Goal: Transaction & Acquisition: Purchase product/service

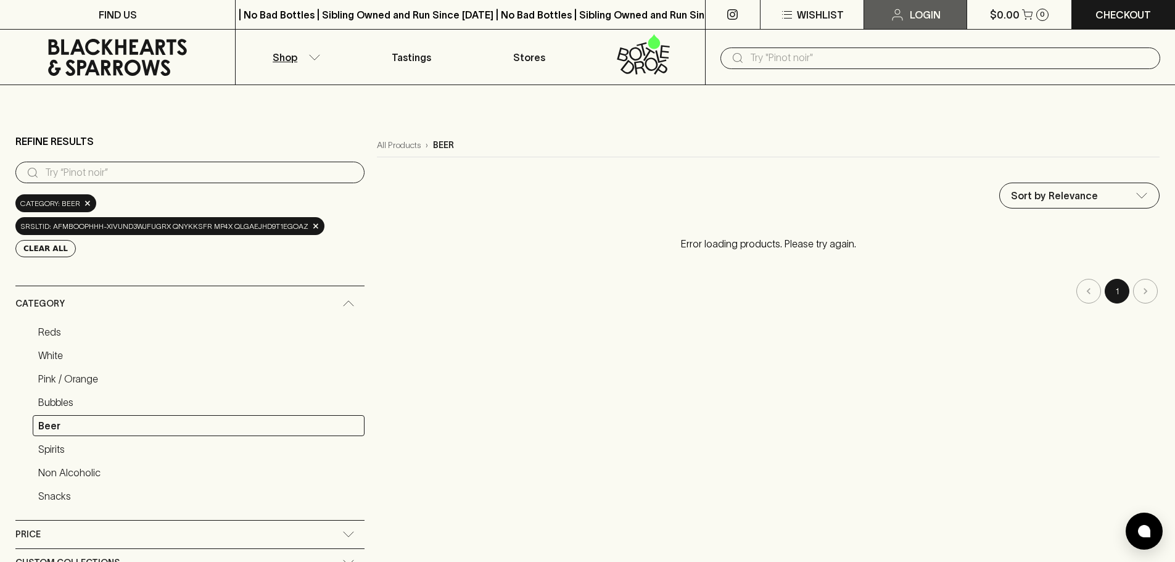
click at [933, 14] on p "Login" at bounding box center [925, 14] width 31 height 15
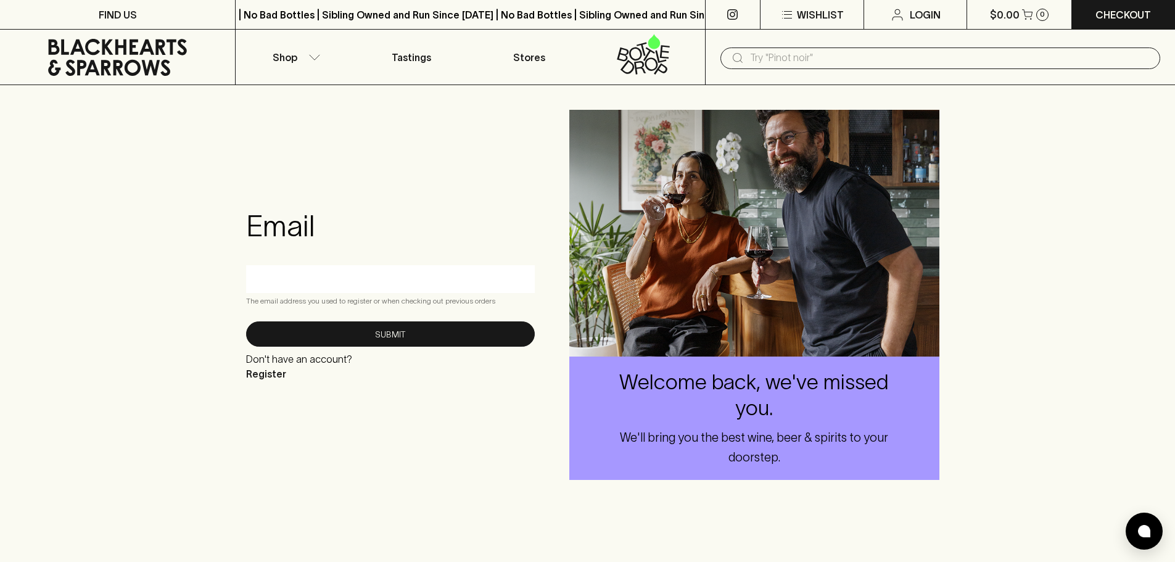
click at [290, 278] on input "text" at bounding box center [390, 279] width 270 height 20
type input "[EMAIL_ADDRESS][DOMAIN_NAME]"
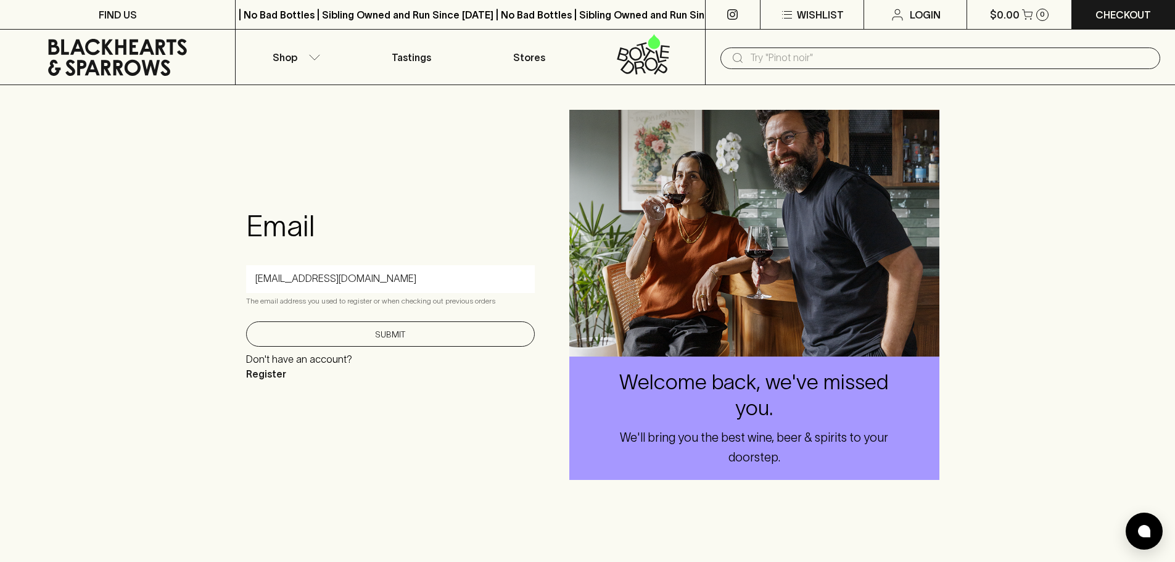
click at [386, 331] on button "Submit" at bounding box center [390, 333] width 289 height 25
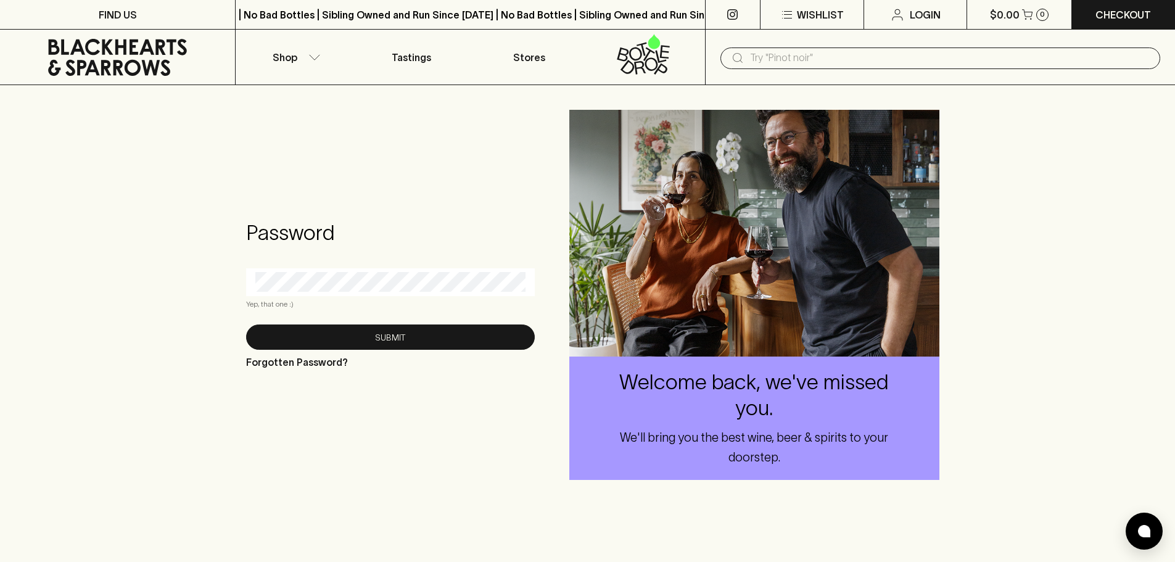
drag, startPoint x: 339, startPoint y: 380, endPoint x: 347, endPoint y: 352, distance: 28.7
click at [339, 380] on div "Password Yep, that one :) Submit Forgotten Password?" at bounding box center [390, 295] width 309 height 209
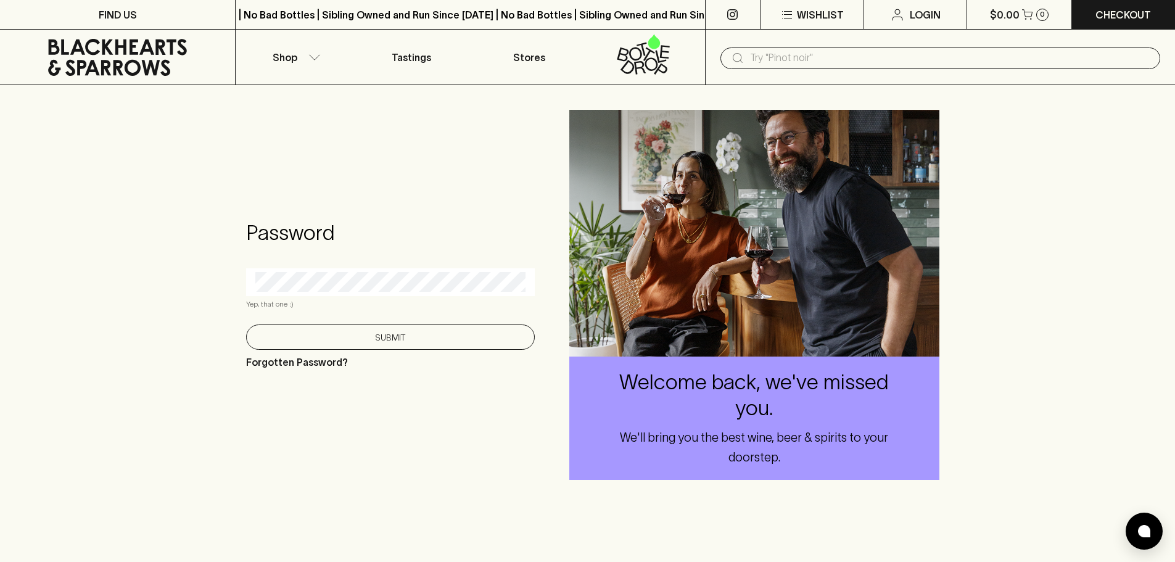
click at [355, 336] on button "Submit" at bounding box center [390, 337] width 289 height 25
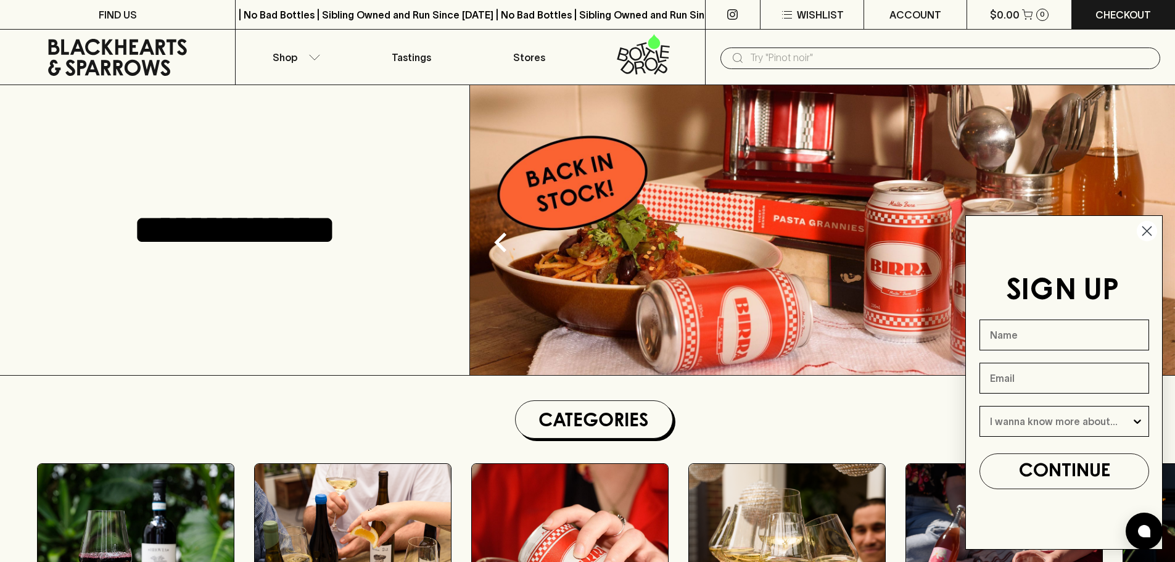
click at [1151, 227] on icon "Close dialog" at bounding box center [1147, 231] width 9 height 9
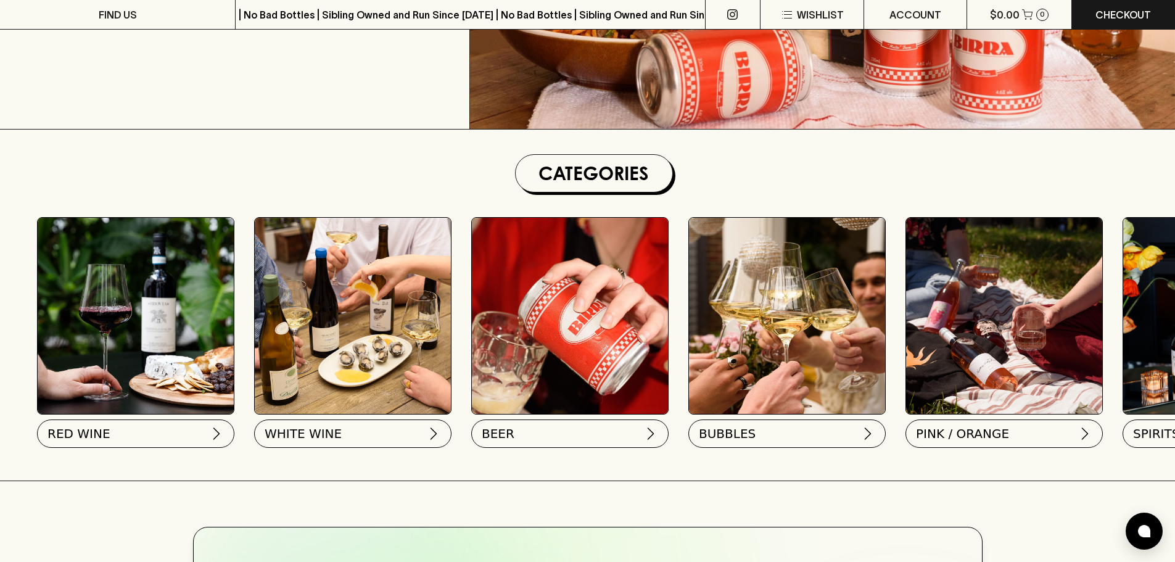
scroll to position [247, 0]
click at [655, 431] on img at bounding box center [649, 430] width 15 height 15
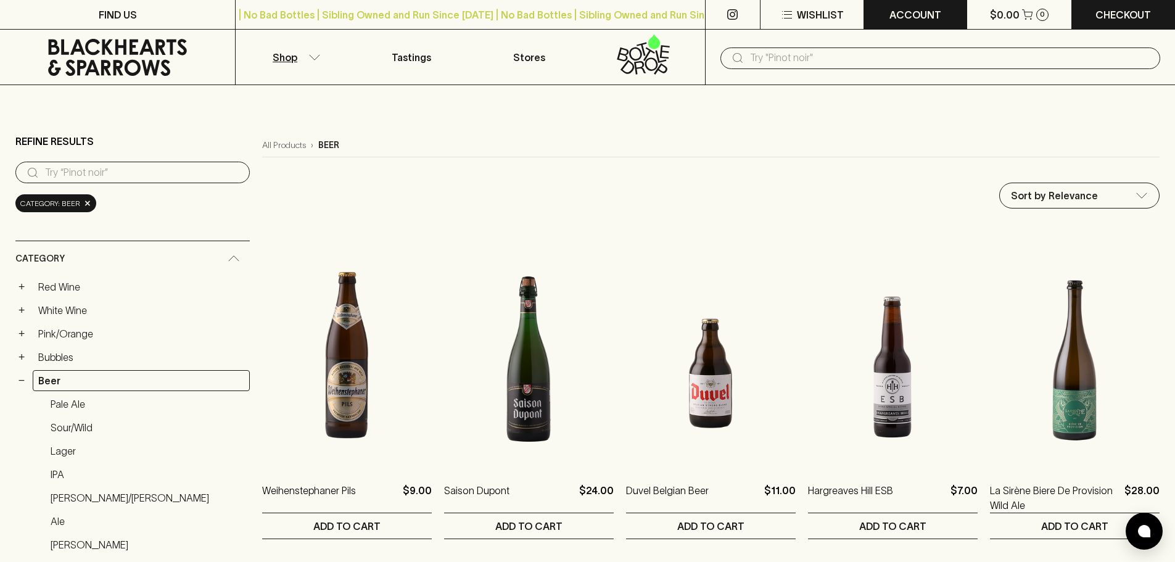
click at [929, 17] on p "ACCOUNT" at bounding box center [916, 14] width 52 height 15
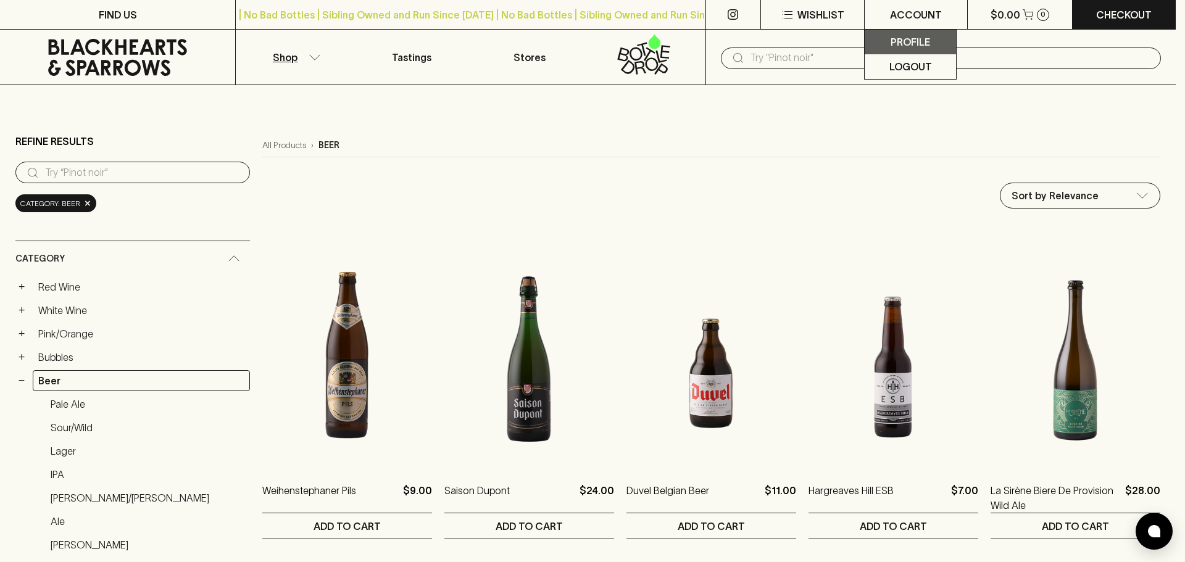
click at [920, 47] on p "Profile" at bounding box center [909, 42] width 39 height 15
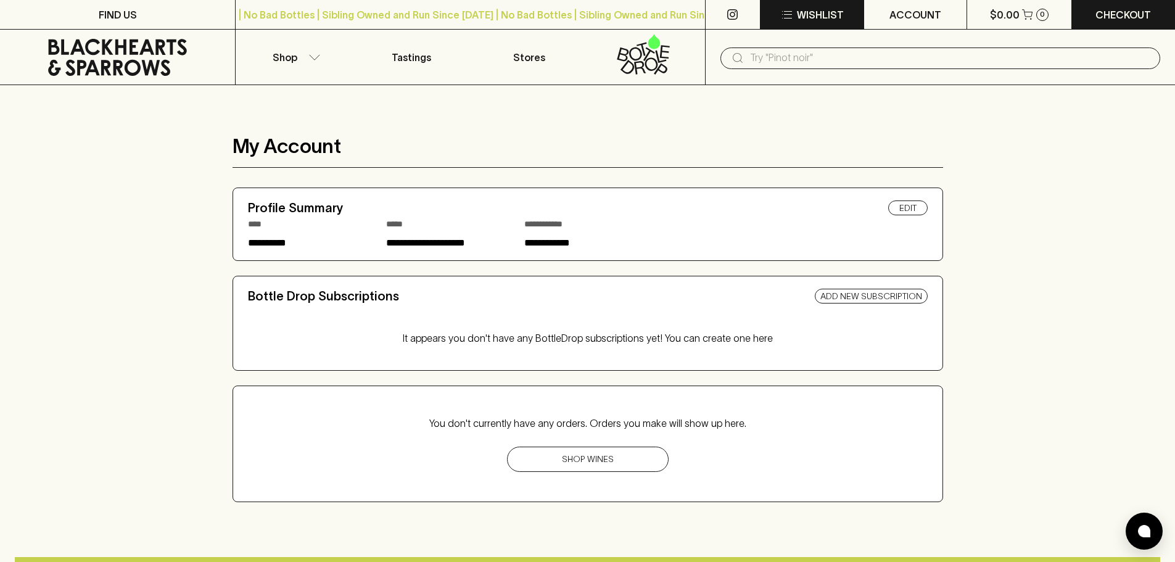
click at [821, 14] on p "Wishlist" at bounding box center [820, 14] width 47 height 15
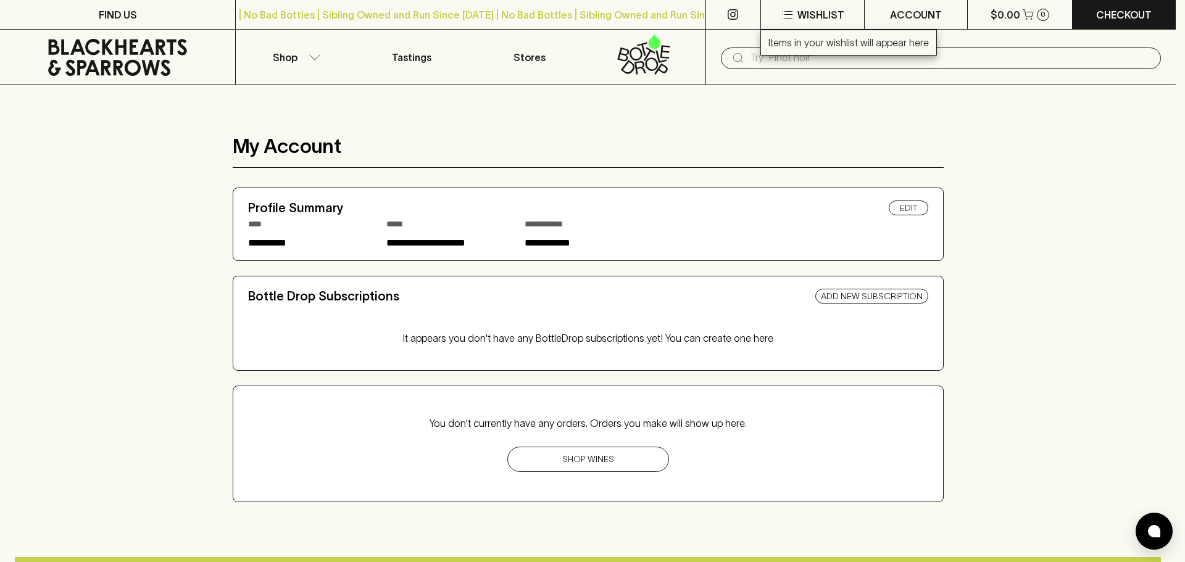
click at [813, 18] on div at bounding box center [592, 281] width 1185 height 562
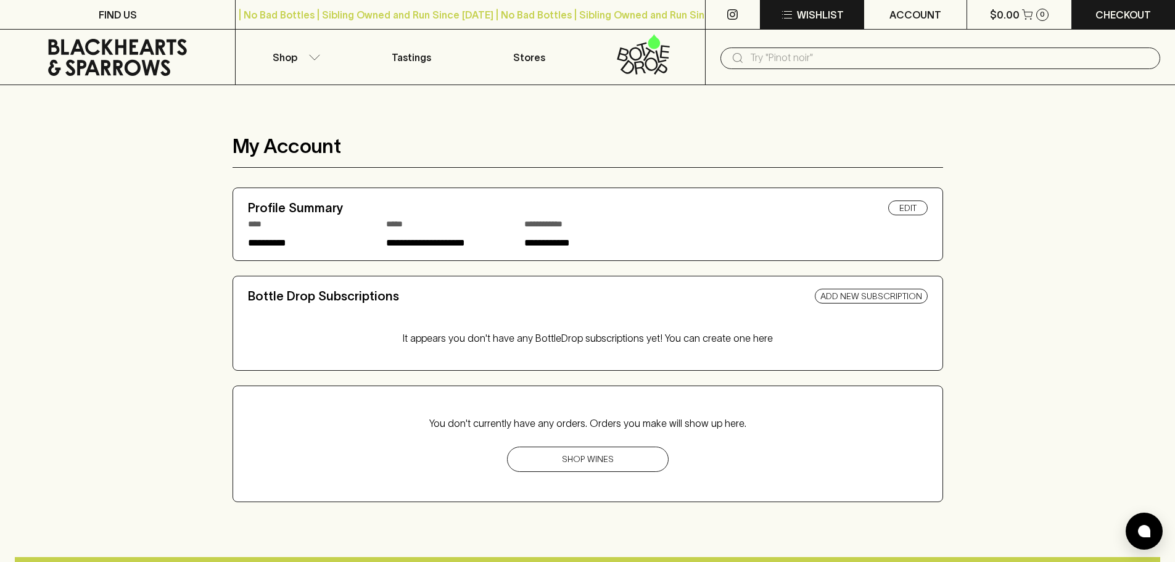
click at [790, 14] on icon "button" at bounding box center [787, 14] width 15 height 15
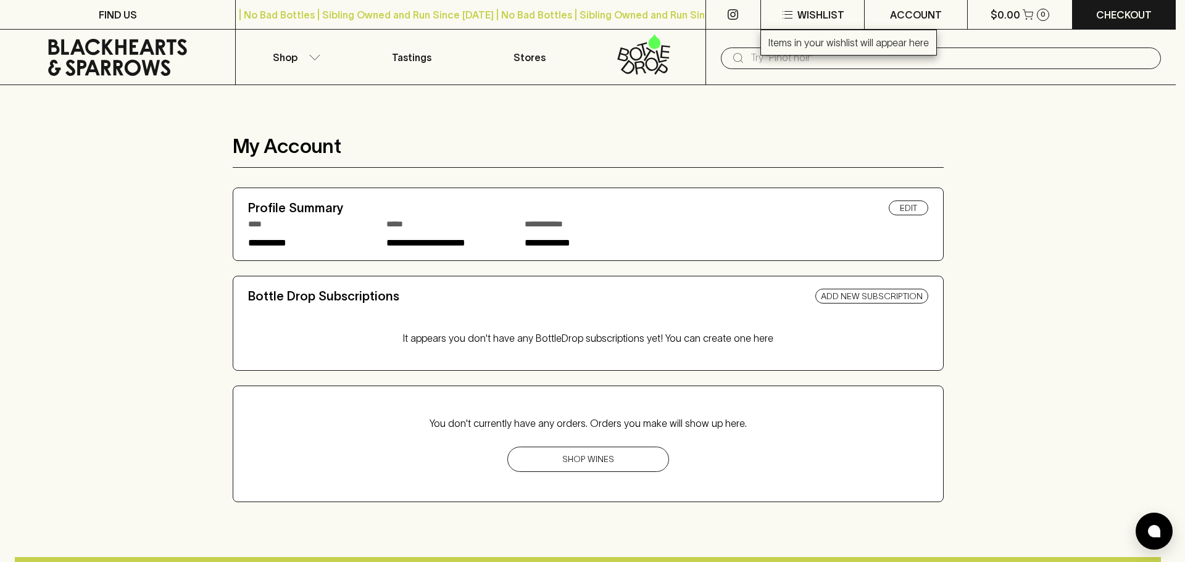
click at [792, 34] on div "Items in your wishlist will appear here" at bounding box center [848, 43] width 176 height 26
click at [1000, 105] on div at bounding box center [592, 281] width 1185 height 562
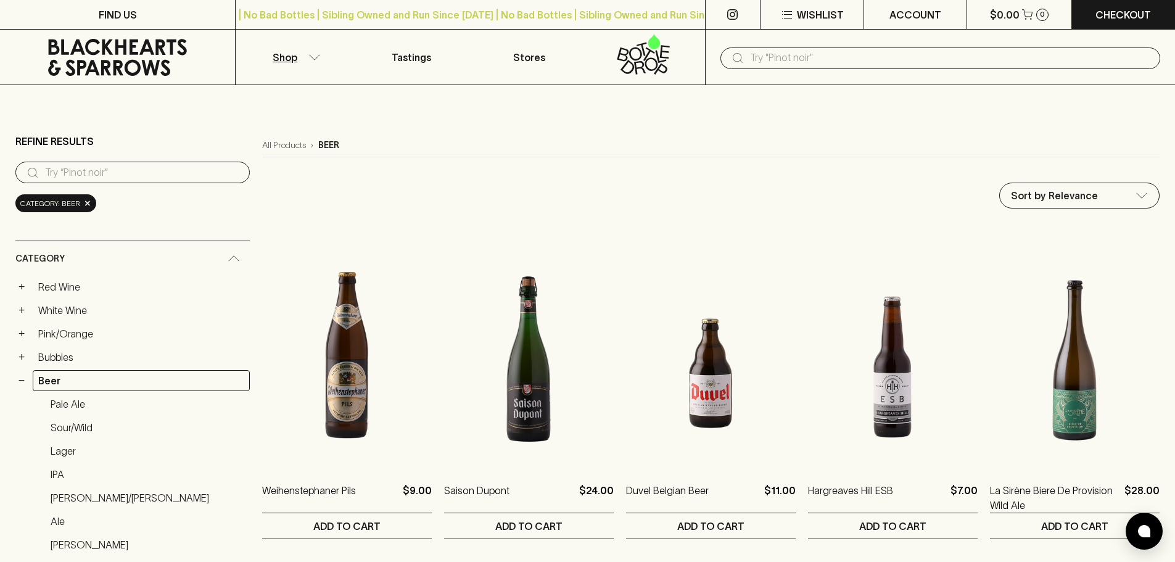
click at [785, 61] on input "text" at bounding box center [950, 58] width 400 height 20
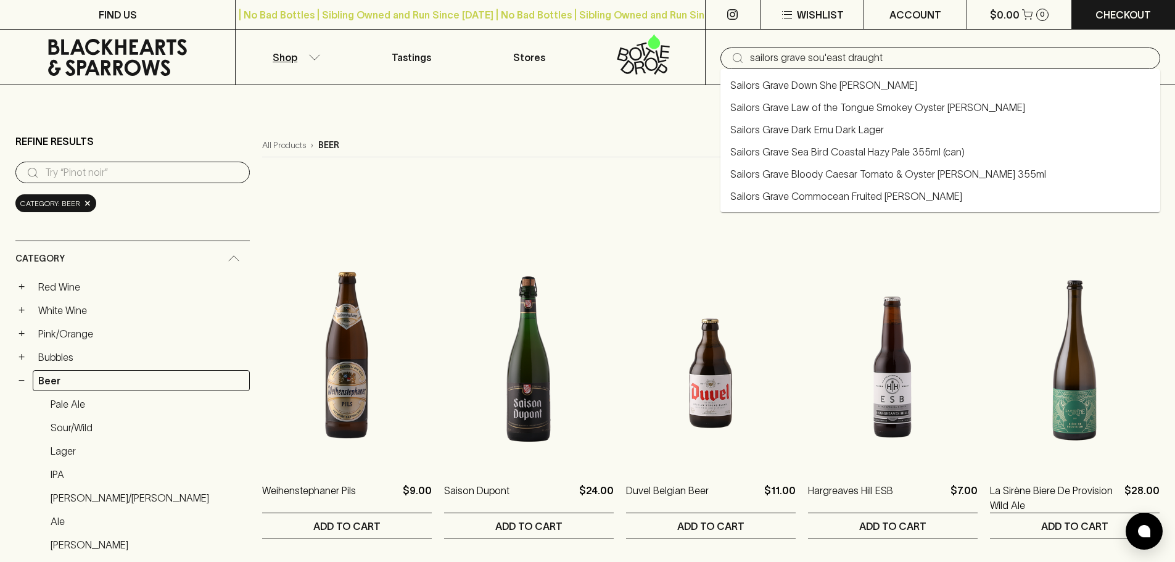
type input "Sailors Grave Bloody Caesar Tomato & Oyster [PERSON_NAME] 355ml"
type input "sailors grave sou'east draught"
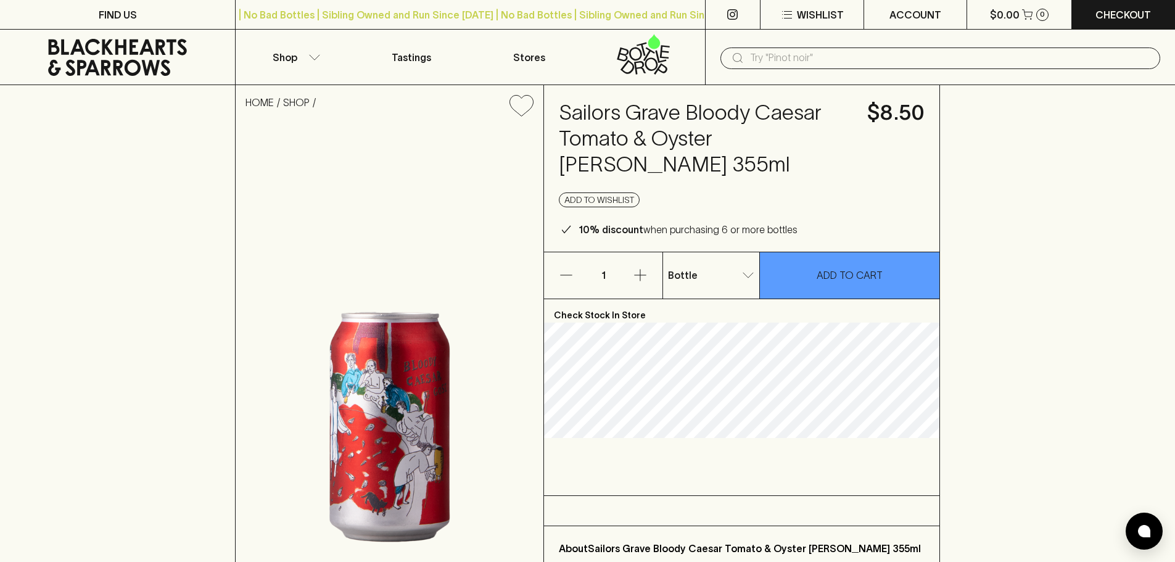
click at [753, 59] on input "text" at bounding box center [950, 58] width 400 height 20
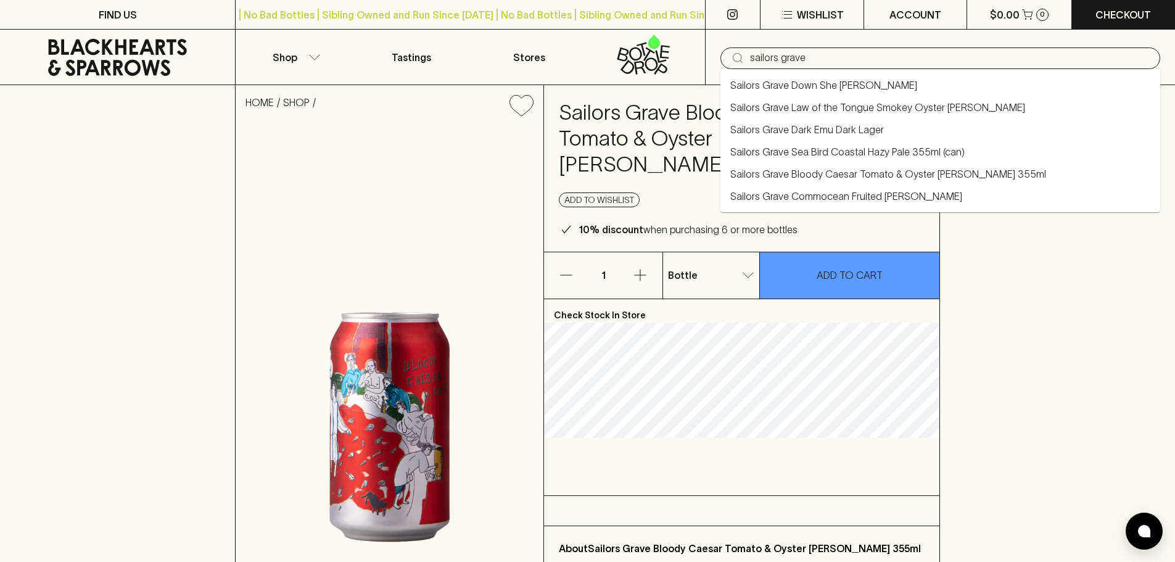
type input "sailors grave"
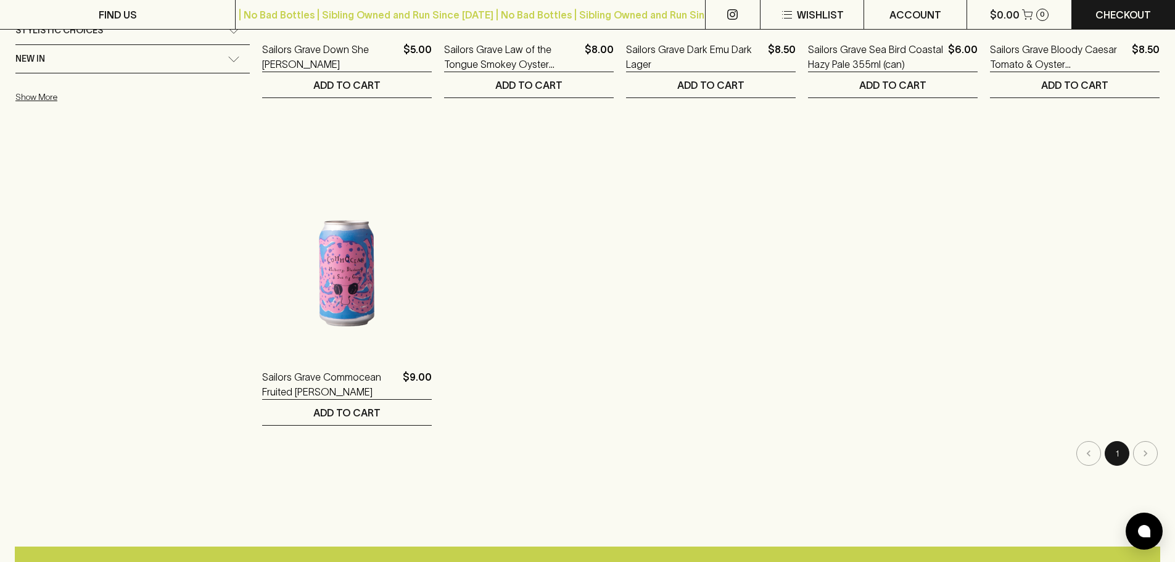
scroll to position [432, 0]
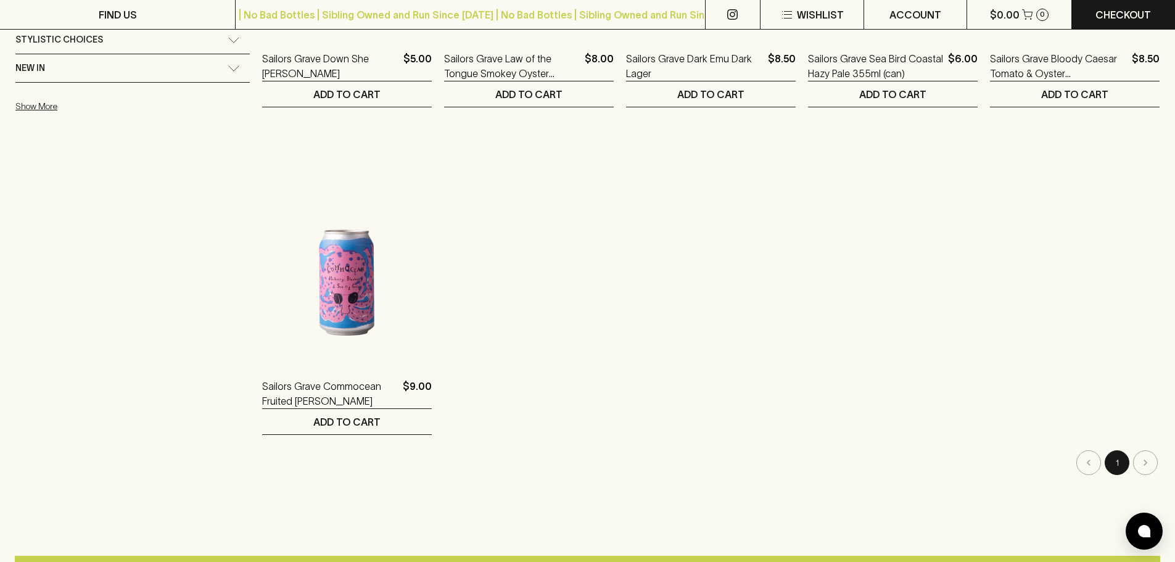
click at [1151, 465] on li "pagination navigation" at bounding box center [1146, 462] width 28 height 25
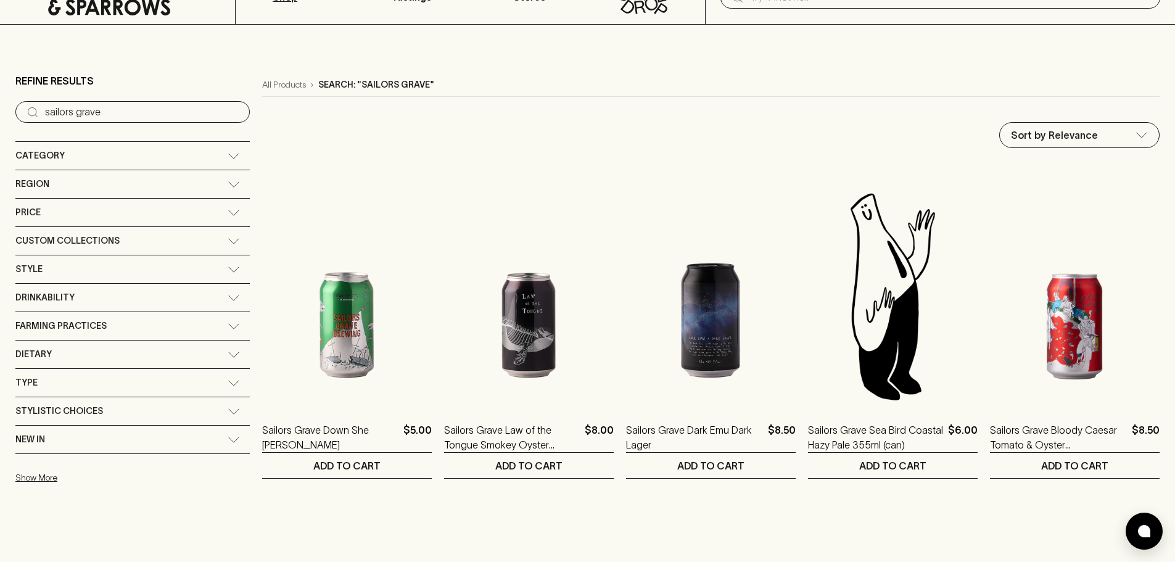
scroll to position [0, 0]
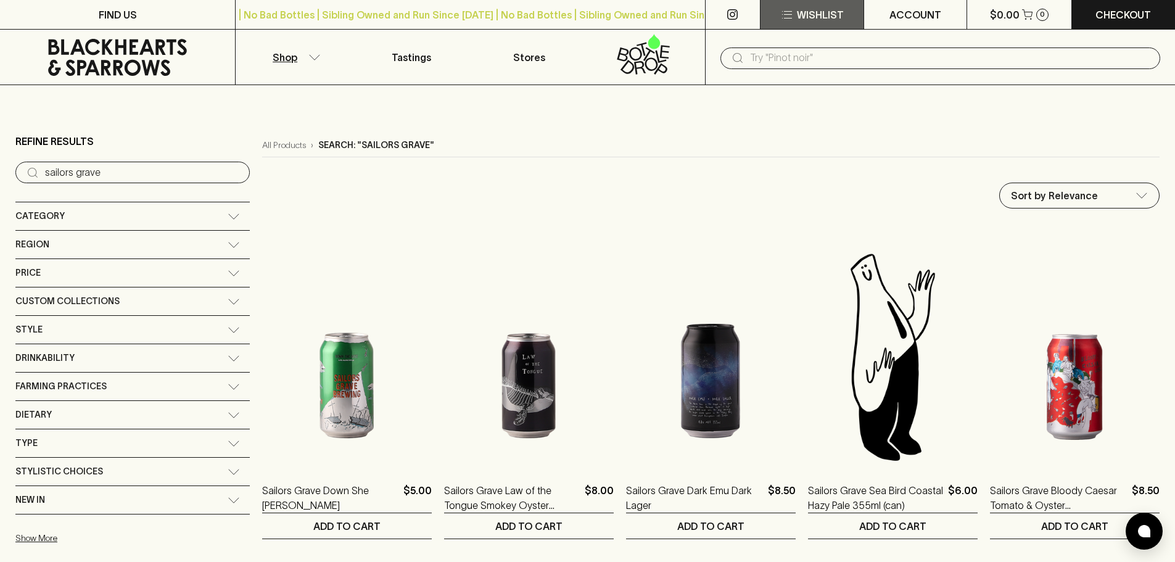
click at [792, 14] on icon "button" at bounding box center [788, 14] width 8 height 1
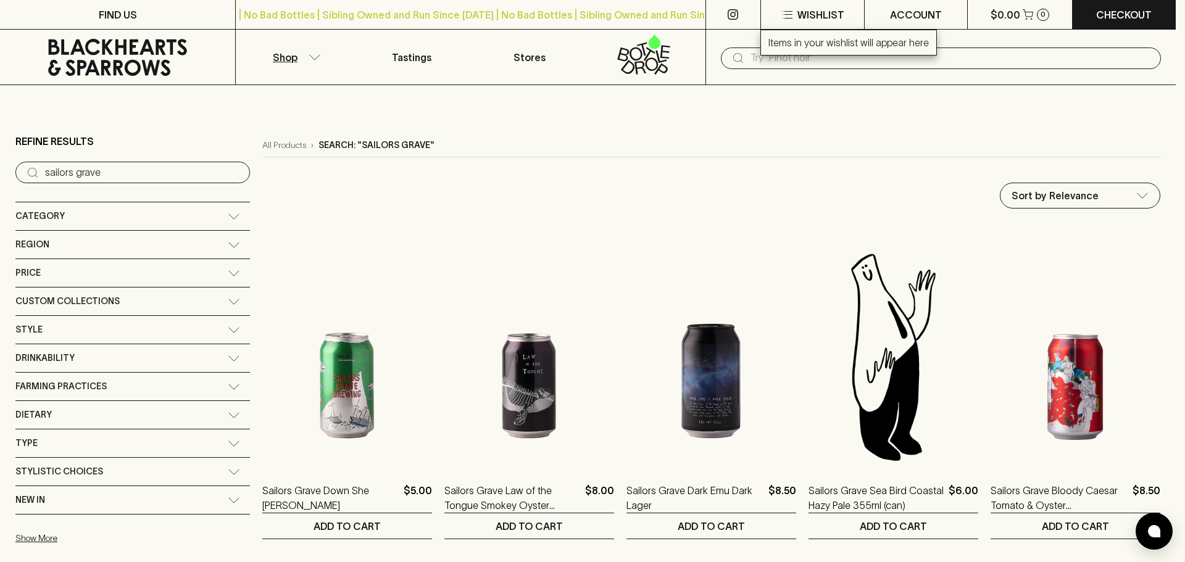
click at [792, 39] on p "Items in your wishlist will appear here" at bounding box center [848, 42] width 160 height 15
click at [874, 85] on div at bounding box center [592, 281] width 1185 height 562
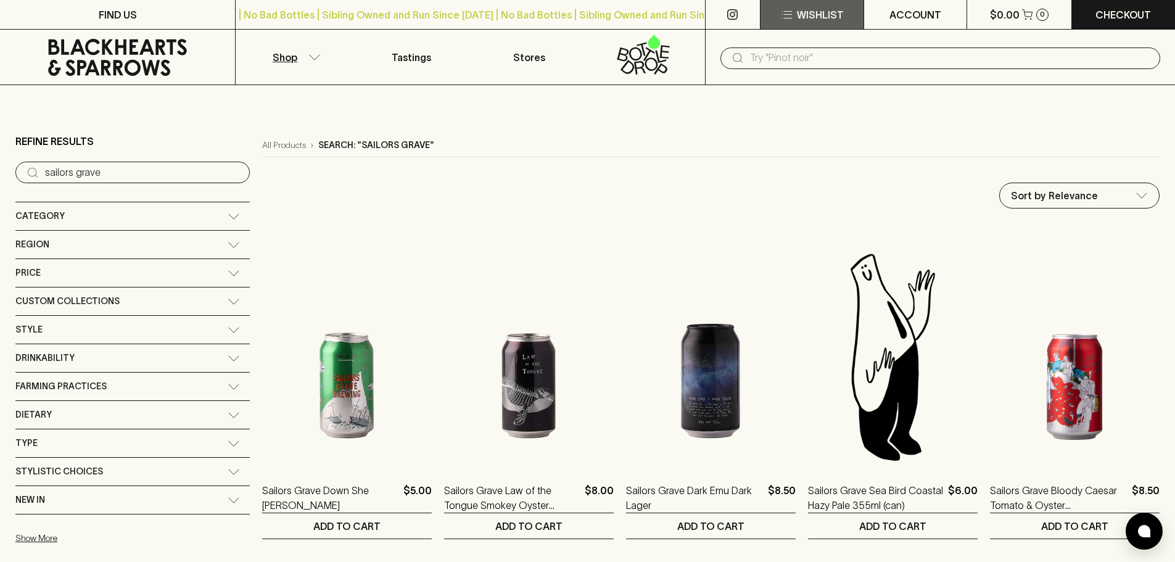
click at [814, 8] on p "Wishlist" at bounding box center [820, 14] width 47 height 15
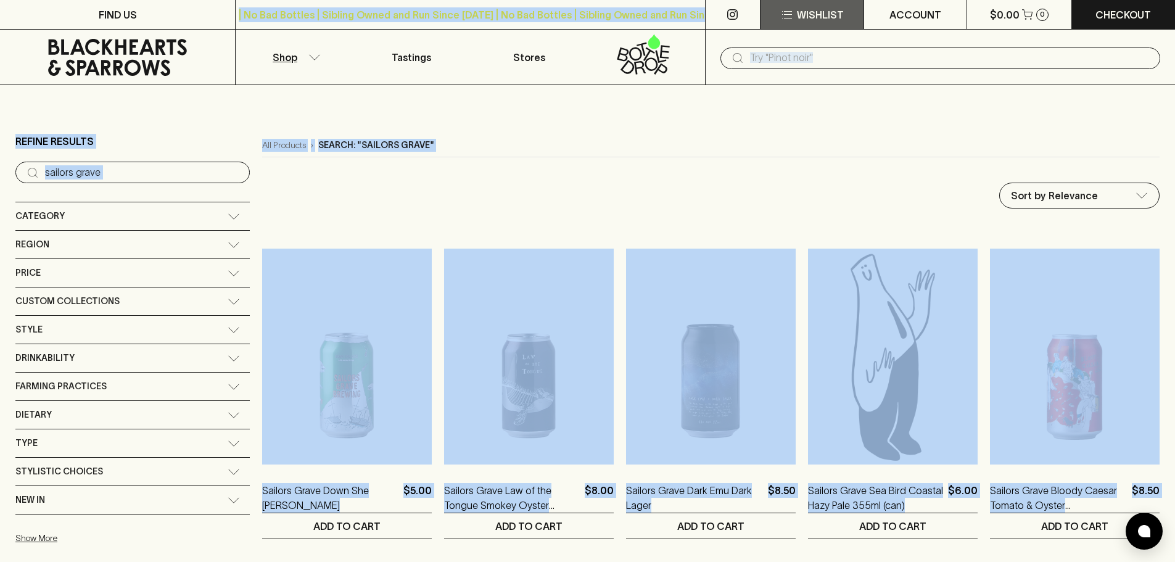
click at [811, 17] on p "Wishlist" at bounding box center [820, 14] width 47 height 15
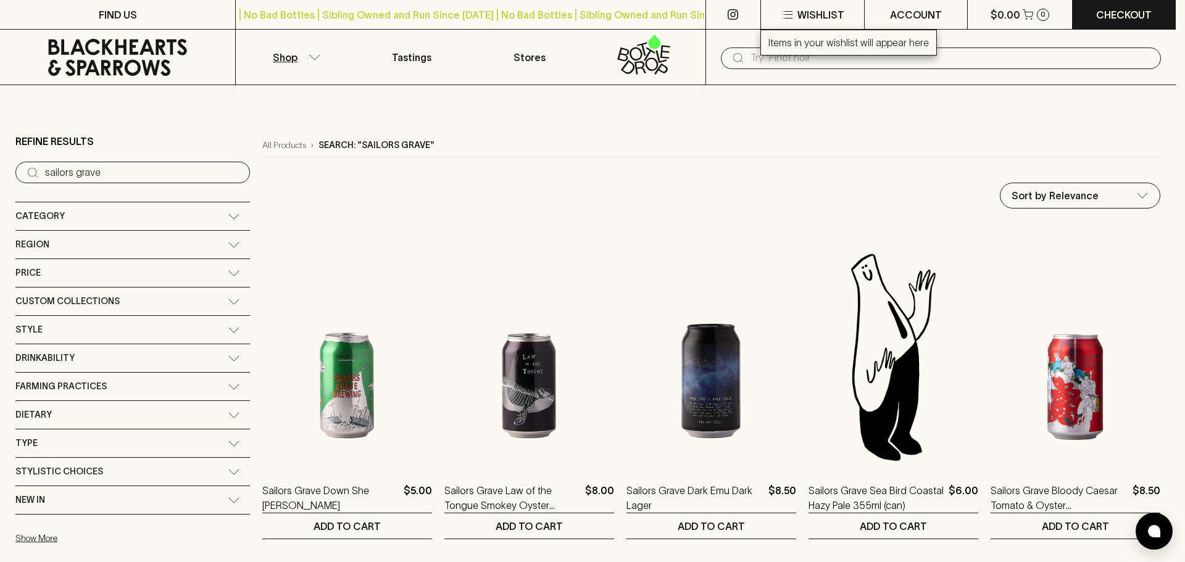
click at [811, 42] on p "Items in your wishlist will appear here" at bounding box center [848, 42] width 160 height 15
click at [926, 17] on div at bounding box center [592, 281] width 1185 height 562
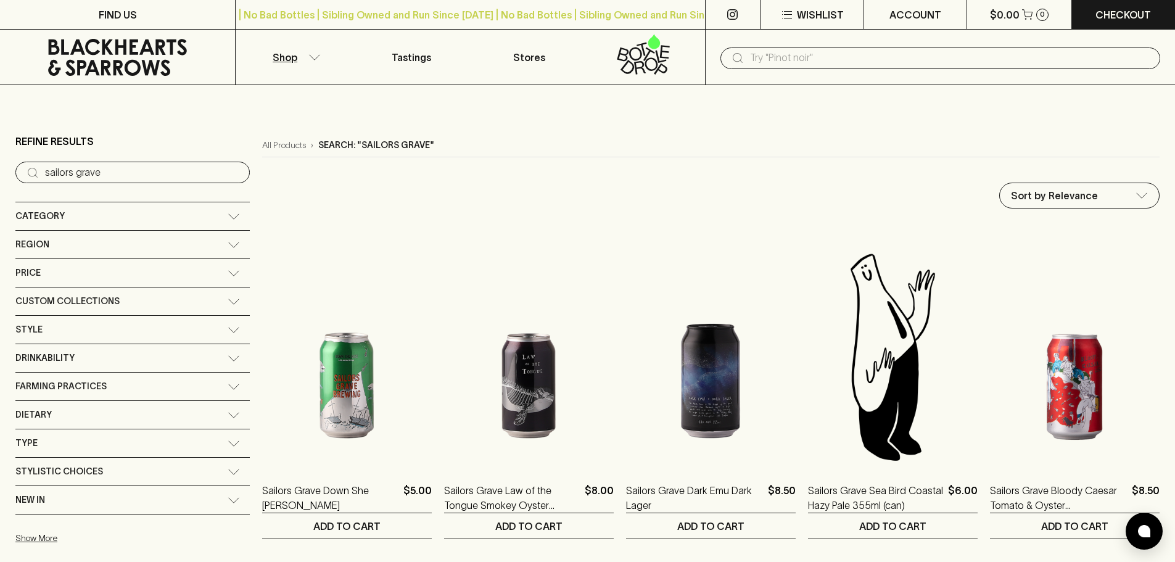
click at [926, 17] on p "ACCOUNT" at bounding box center [916, 14] width 52 height 15
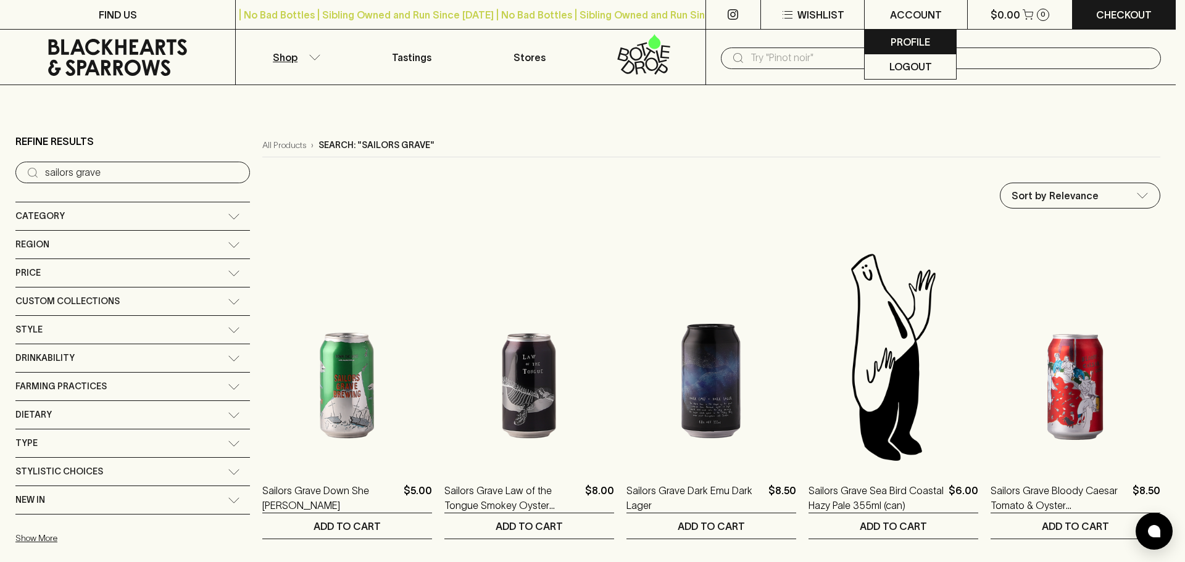
click at [919, 40] on p "Profile" at bounding box center [909, 42] width 39 height 15
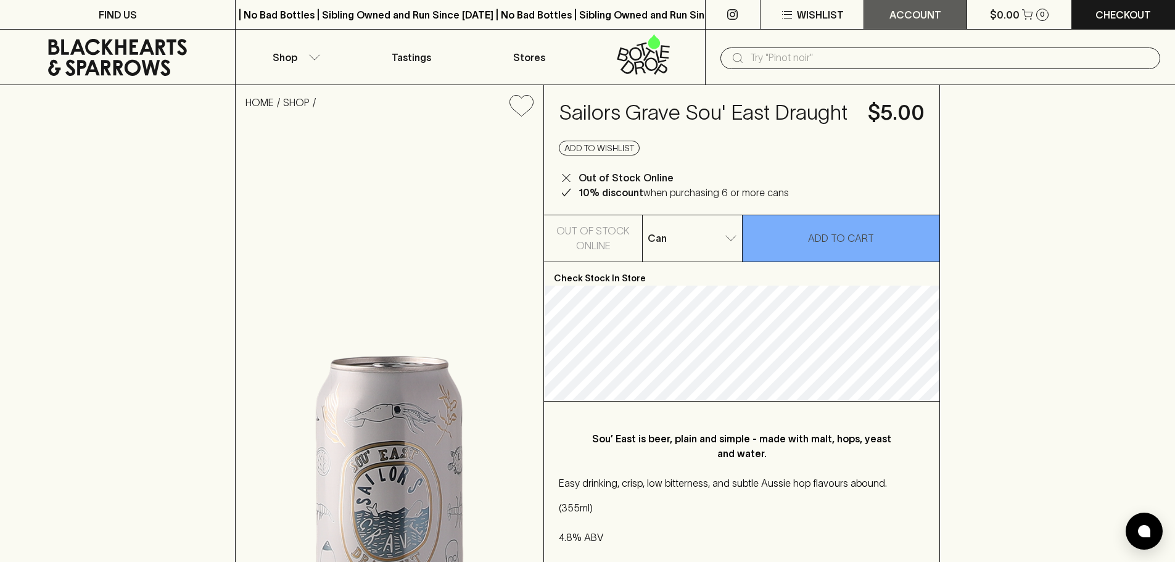
click at [931, 17] on p "ACCOUNT" at bounding box center [916, 14] width 52 height 15
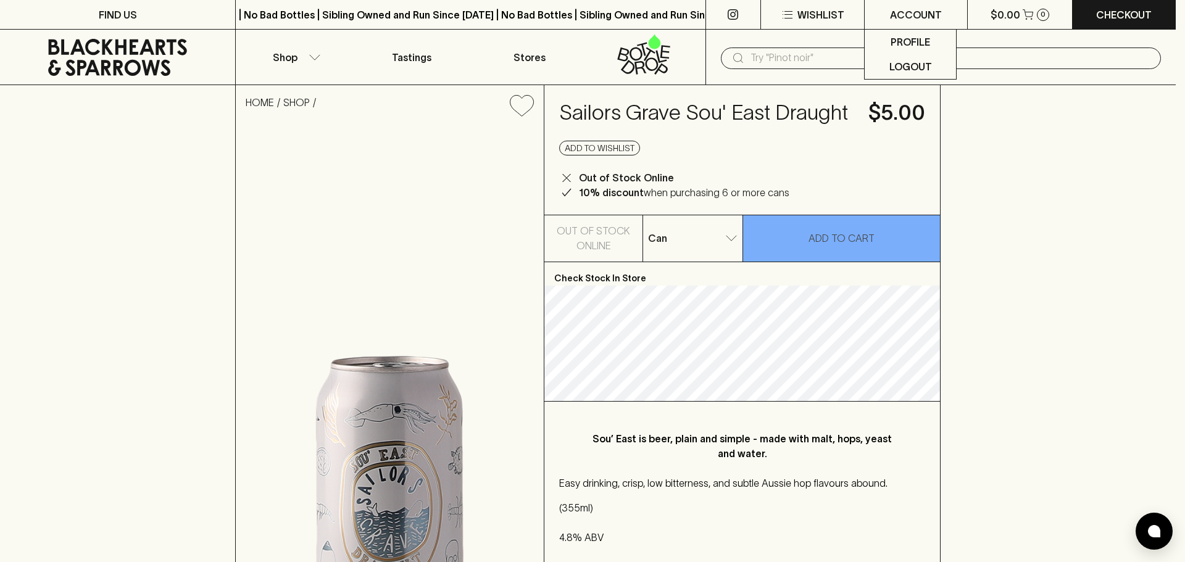
click at [816, 14] on div at bounding box center [592, 281] width 1185 height 562
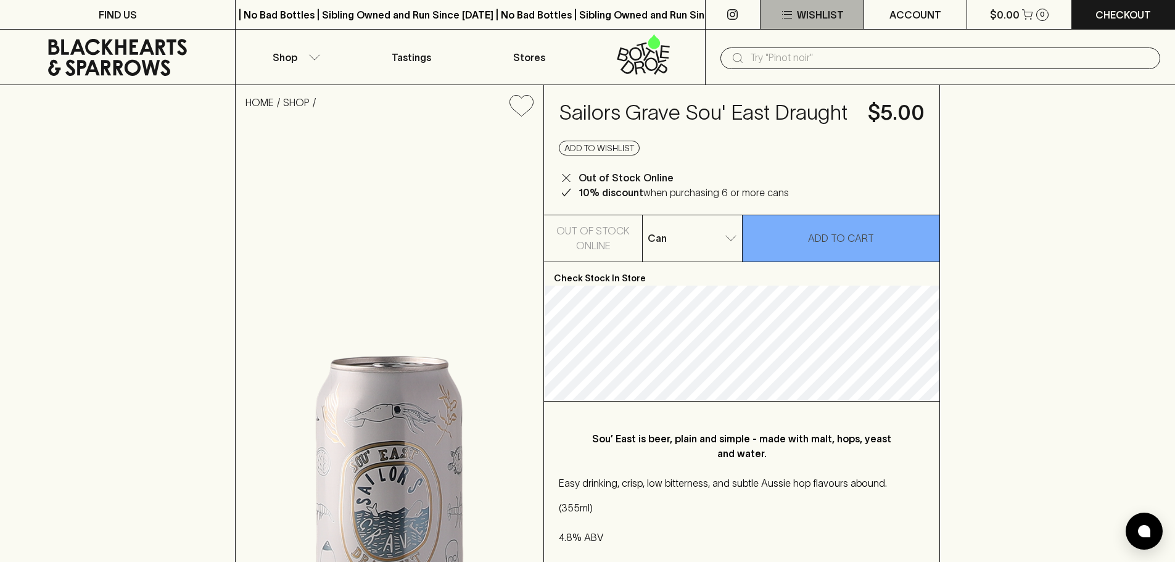
click at [816, 14] on p "Wishlist" at bounding box center [820, 14] width 47 height 15
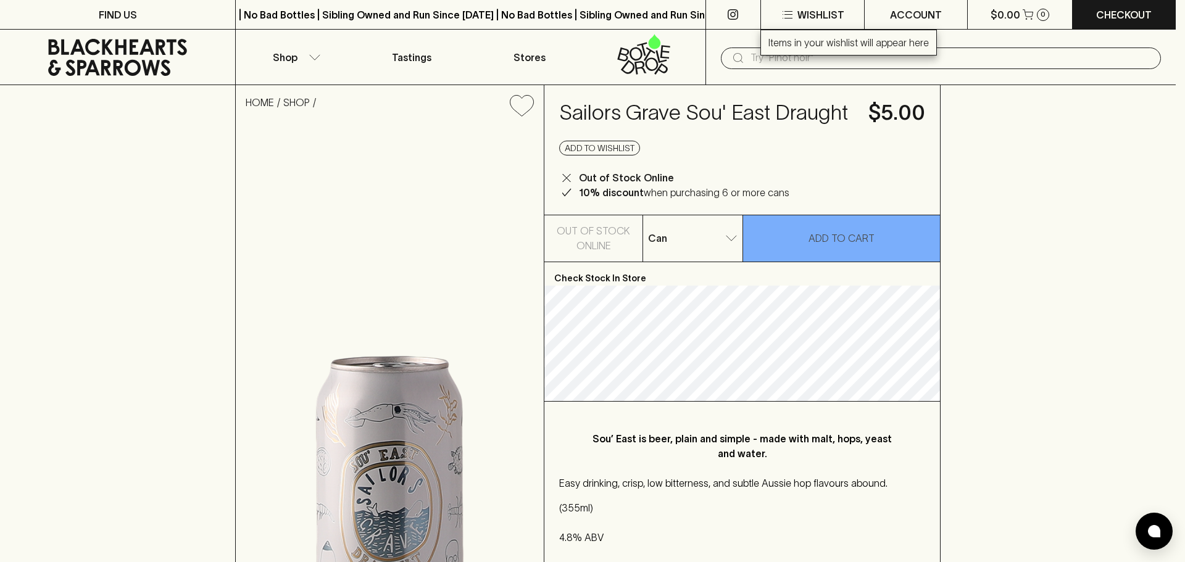
click at [817, 43] on p "Items in your wishlist will appear here" at bounding box center [848, 42] width 160 height 15
click at [903, 19] on div at bounding box center [592, 281] width 1185 height 562
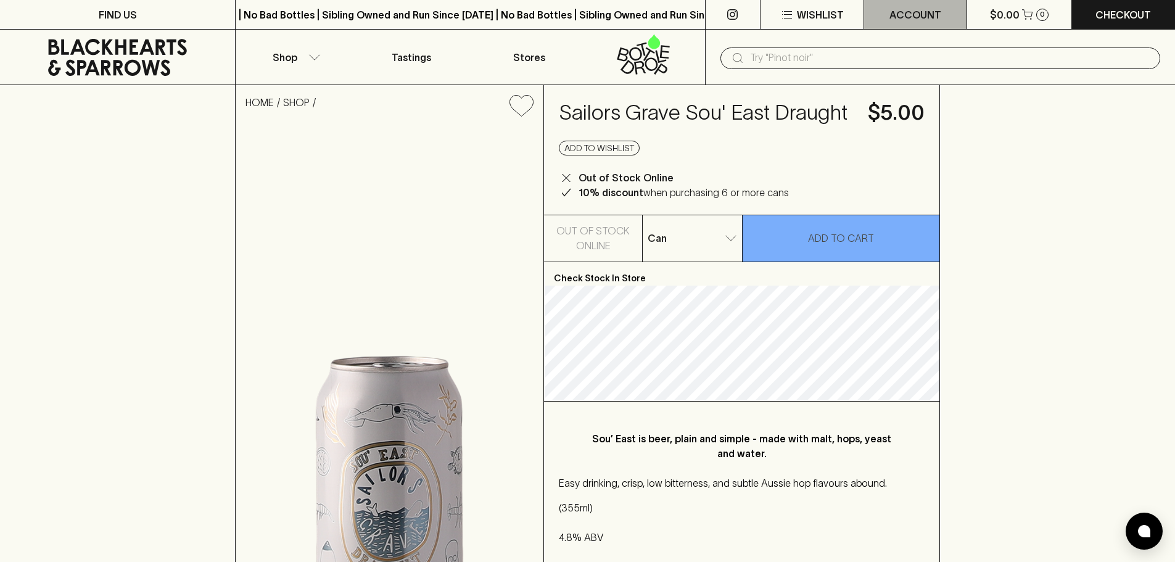
click at [903, 19] on p "ACCOUNT" at bounding box center [916, 14] width 52 height 15
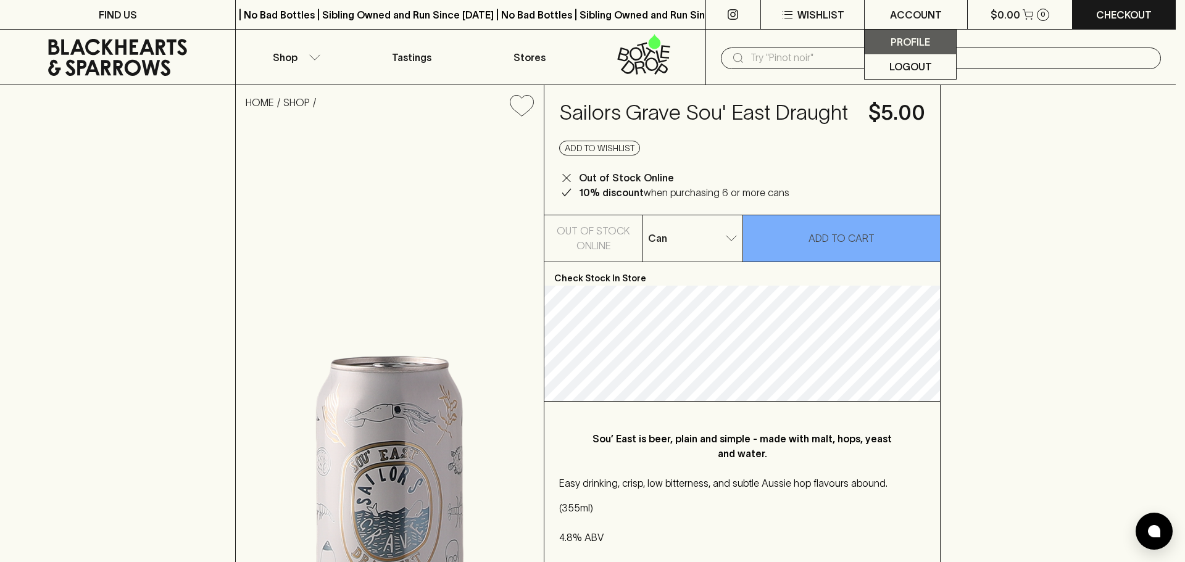
click at [910, 46] on p "Profile" at bounding box center [909, 42] width 39 height 15
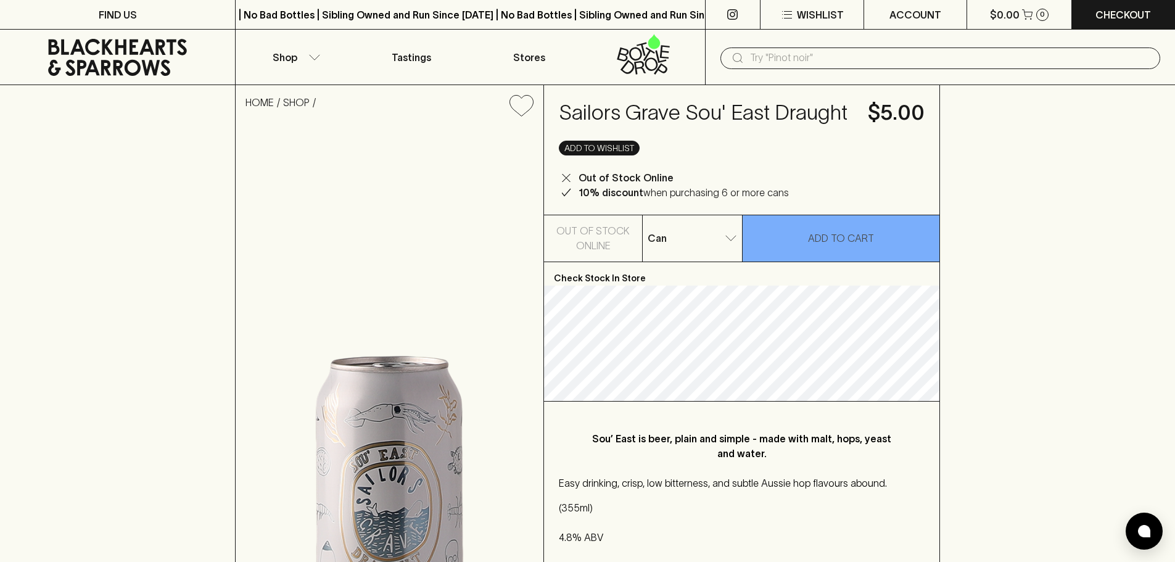
click at [585, 143] on button "Add to wishlist" at bounding box center [599, 148] width 81 height 15
click at [831, 12] on p "Wishlist" at bounding box center [820, 14] width 47 height 15
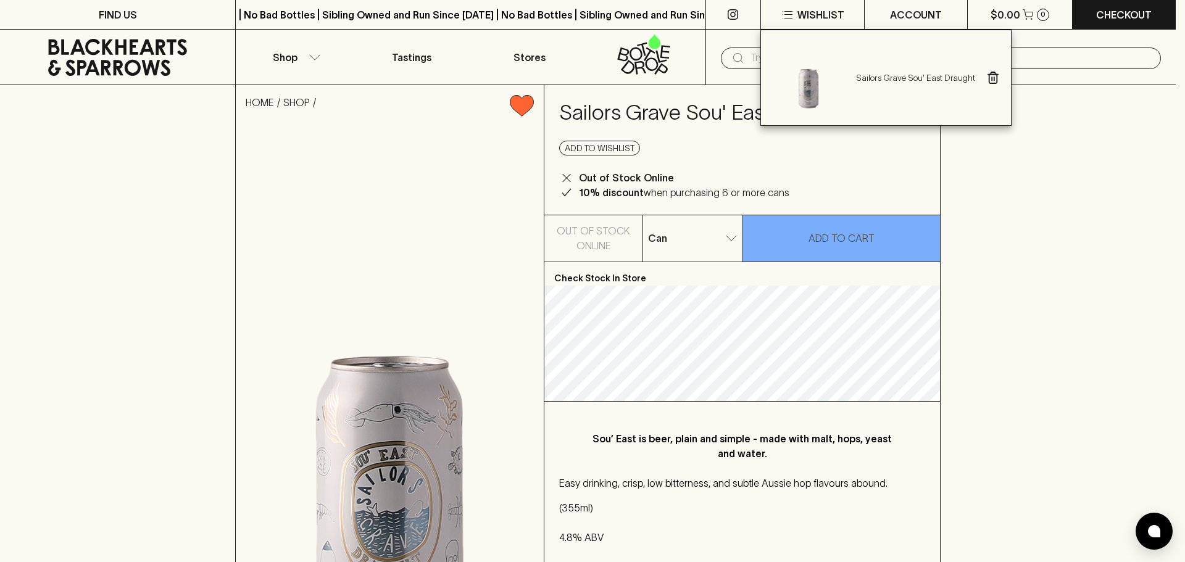
click at [1037, 187] on div at bounding box center [592, 281] width 1185 height 562
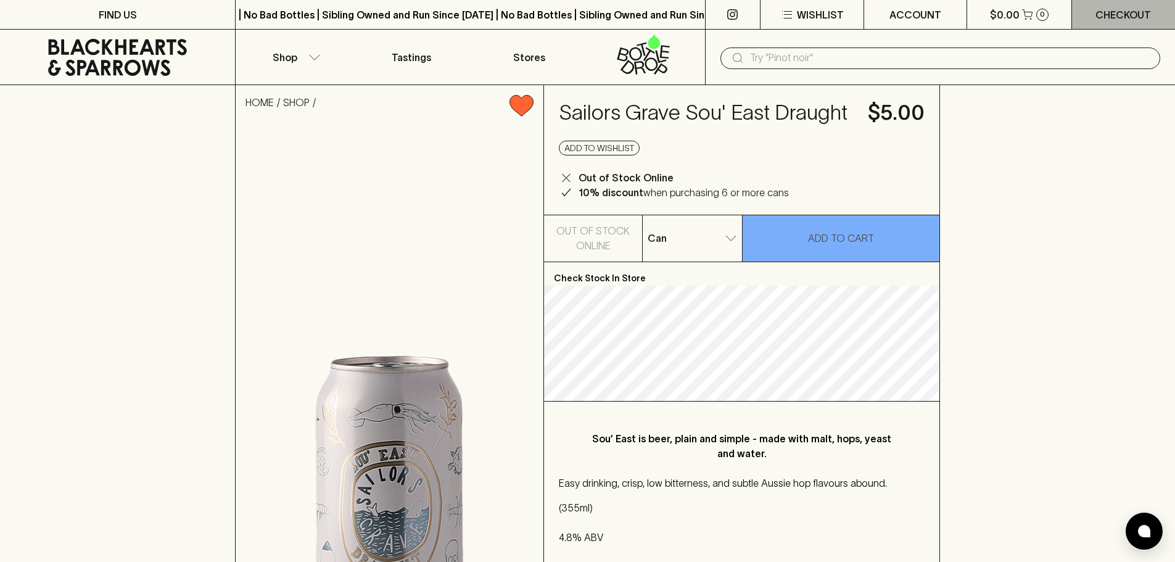
click at [1125, 12] on p "Checkout" at bounding box center [1124, 14] width 56 height 15
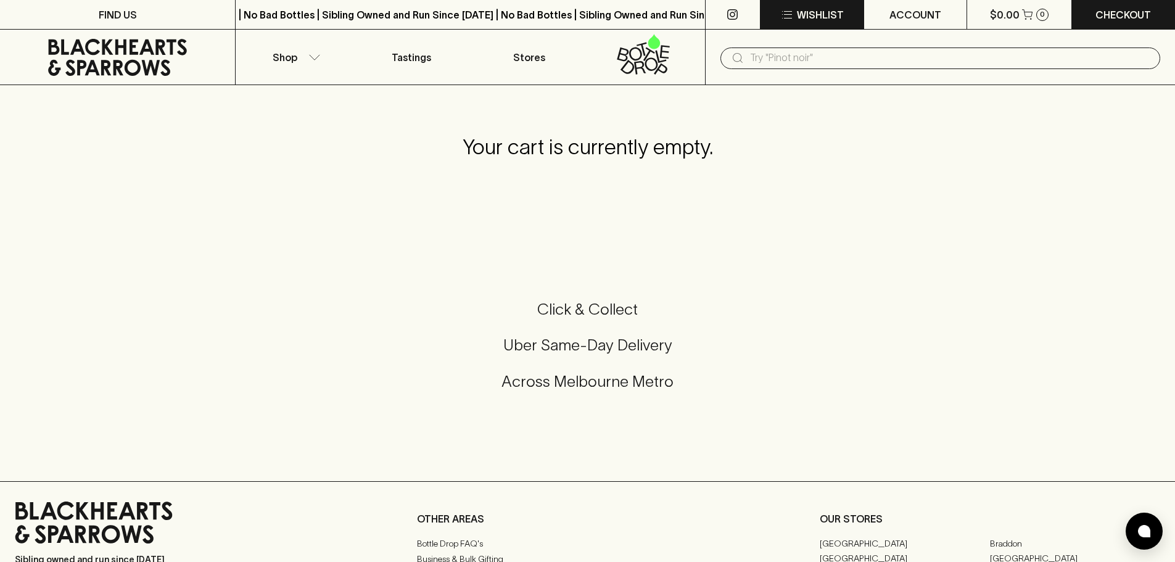
click at [813, 17] on p "Wishlist" at bounding box center [820, 14] width 47 height 15
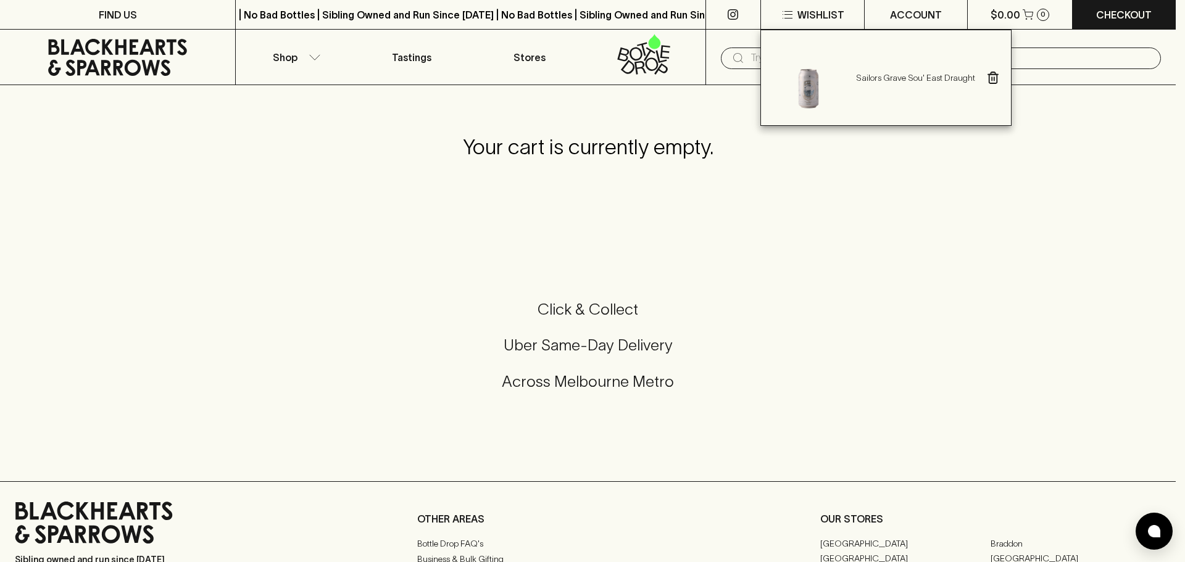
click at [959, 162] on div at bounding box center [592, 281] width 1185 height 562
